Goal: Find specific page/section: Find specific page/section

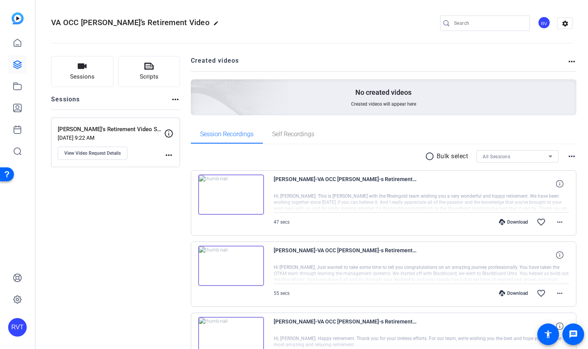
scroll to position [70, 0]
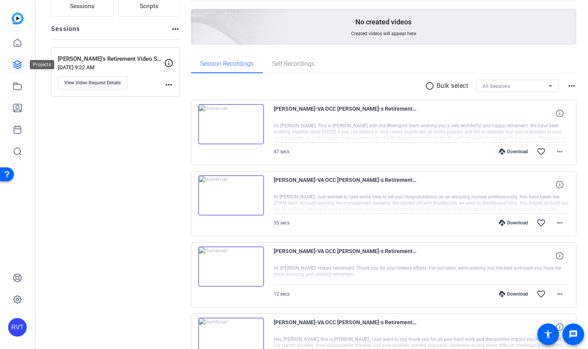
click at [10, 65] on link at bounding box center [17, 64] width 19 height 19
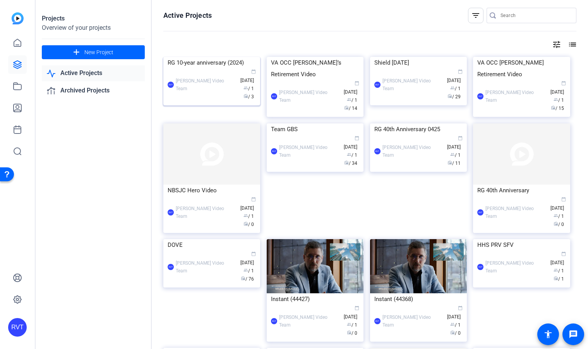
click at [206, 57] on img at bounding box center [211, 57] width 97 height 0
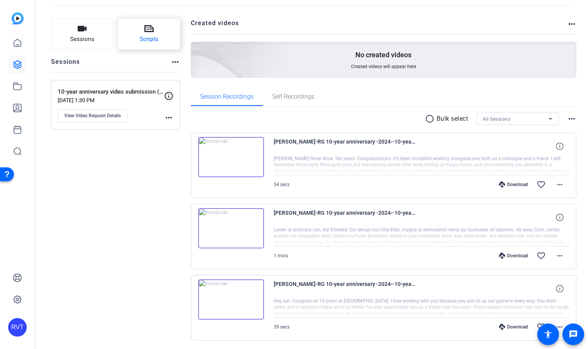
scroll to position [63, 0]
